Goal: Navigation & Orientation: Find specific page/section

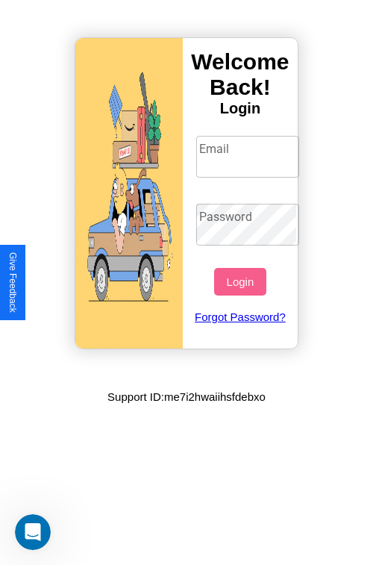
click at [249, 156] on input "Email" at bounding box center [248, 157] width 104 height 42
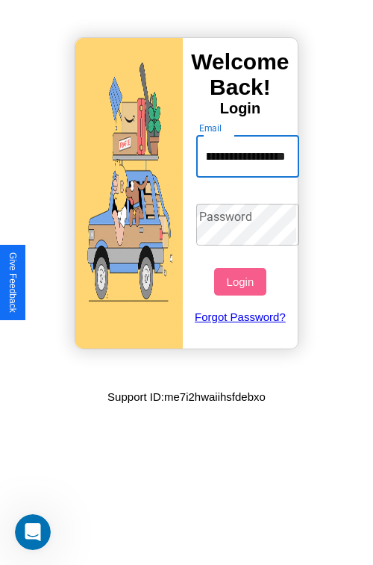
scroll to position [0, 56]
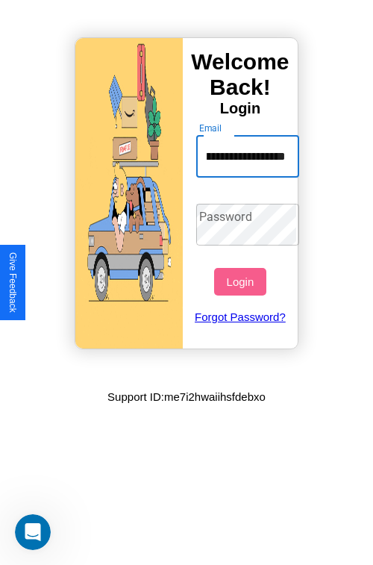
type input "**********"
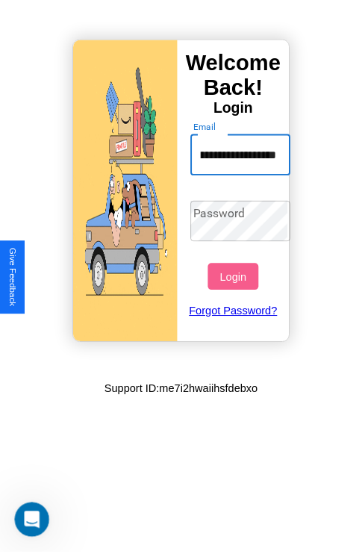
scroll to position [0, 0]
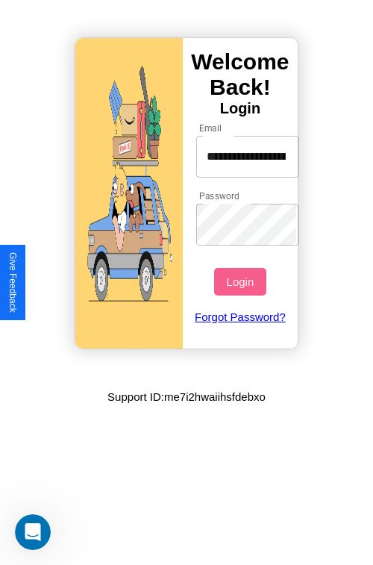
click at [242, 281] on button "Login" at bounding box center [240, 282] width 52 height 28
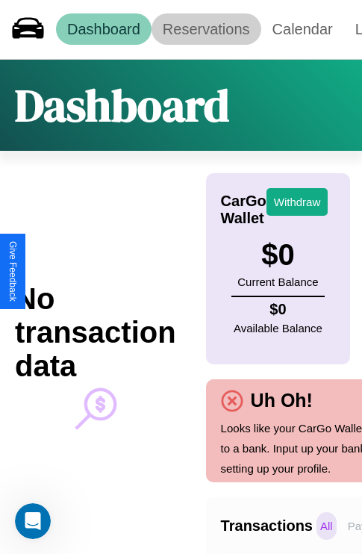
click at [206, 29] on link "Reservations" at bounding box center [207, 28] width 110 height 31
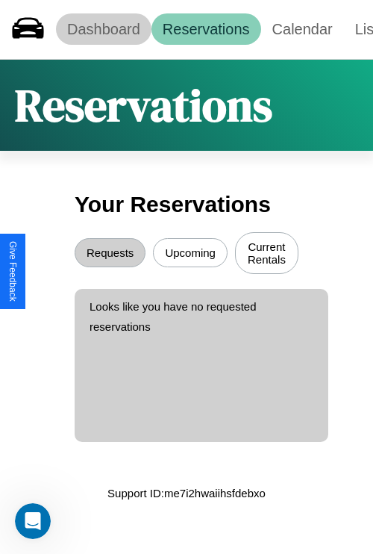
click at [103, 29] on link "Dashboard" at bounding box center [104, 28] width 96 height 31
